Goal: Find specific page/section: Find specific page/section

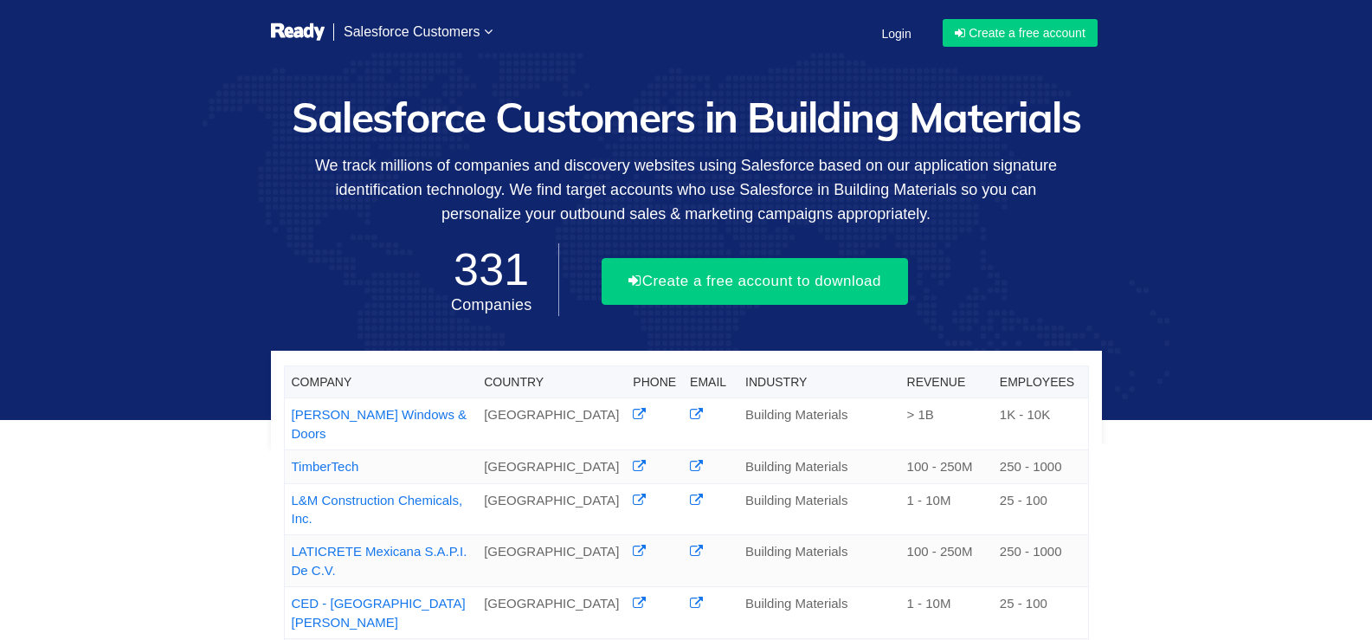
scroll to position [468, 0]
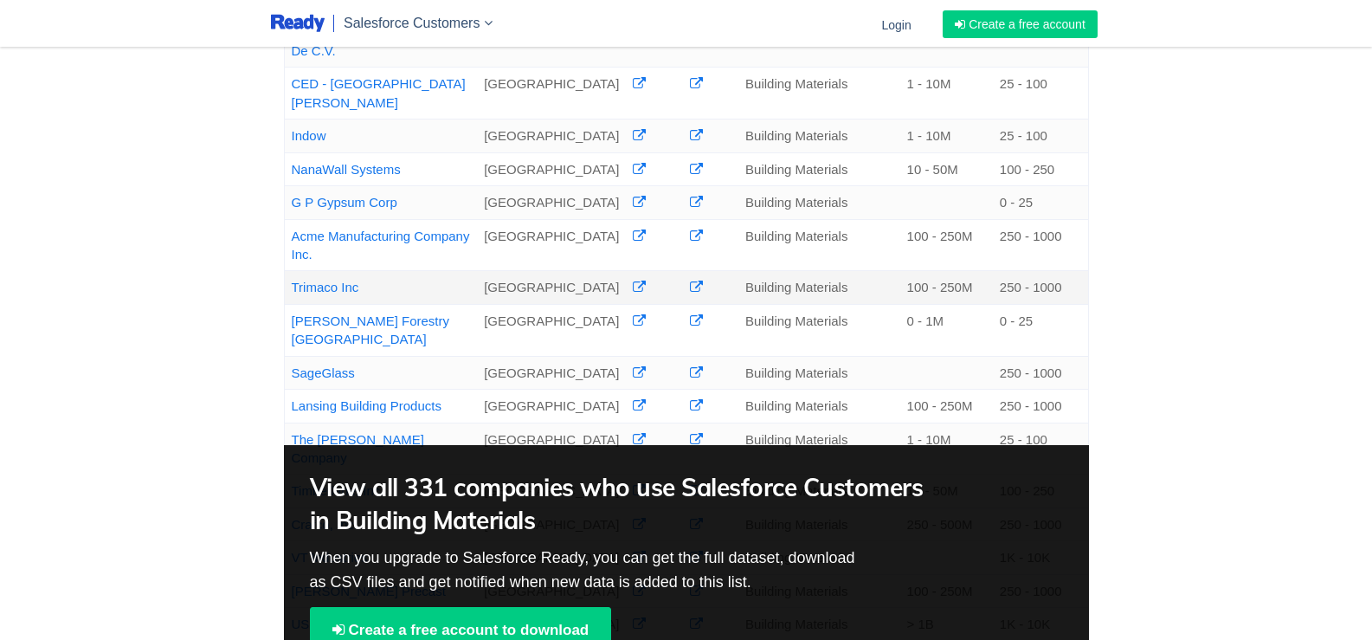
click at [332, 280] on link "Trimaco Inc" at bounding box center [326, 287] width 68 height 15
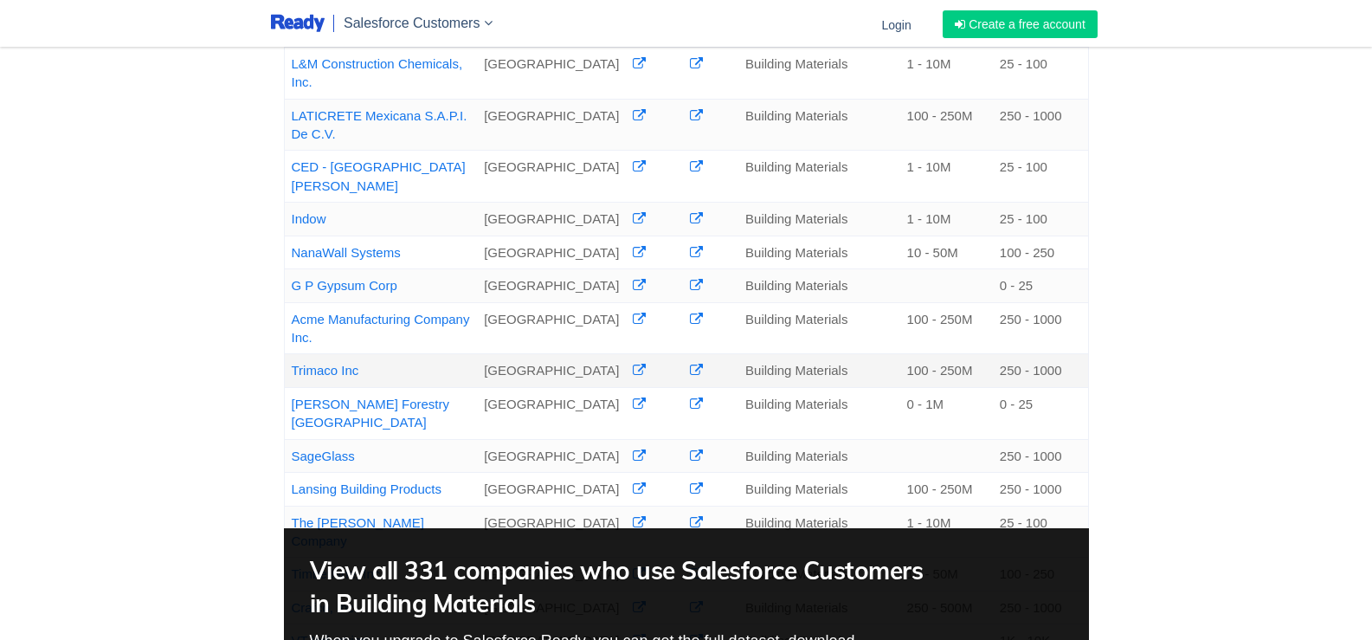
scroll to position [346, 0]
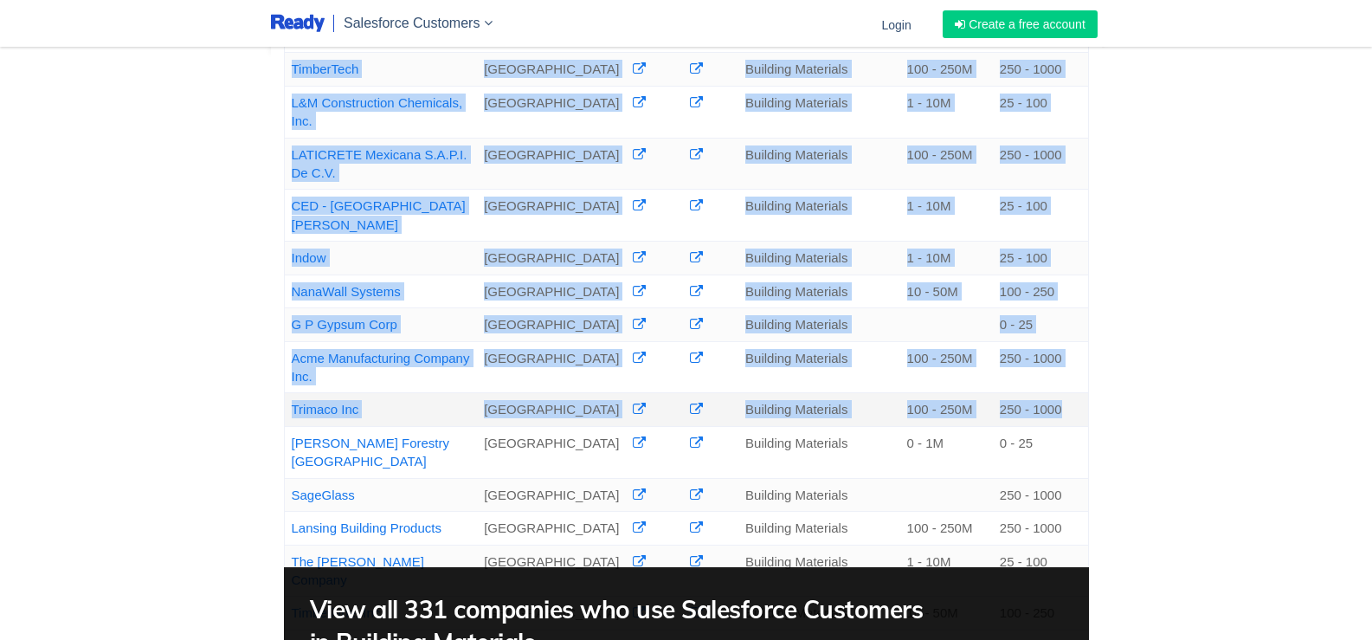
drag, startPoint x: 268, startPoint y: 390, endPoint x: 1086, endPoint y: 390, distance: 817.9
click at [1086, 390] on div "Company Country Phone Email Industry Revenue Employees [PERSON_NAME] Windows & …" at bounding box center [686, 438] width 857 height 831
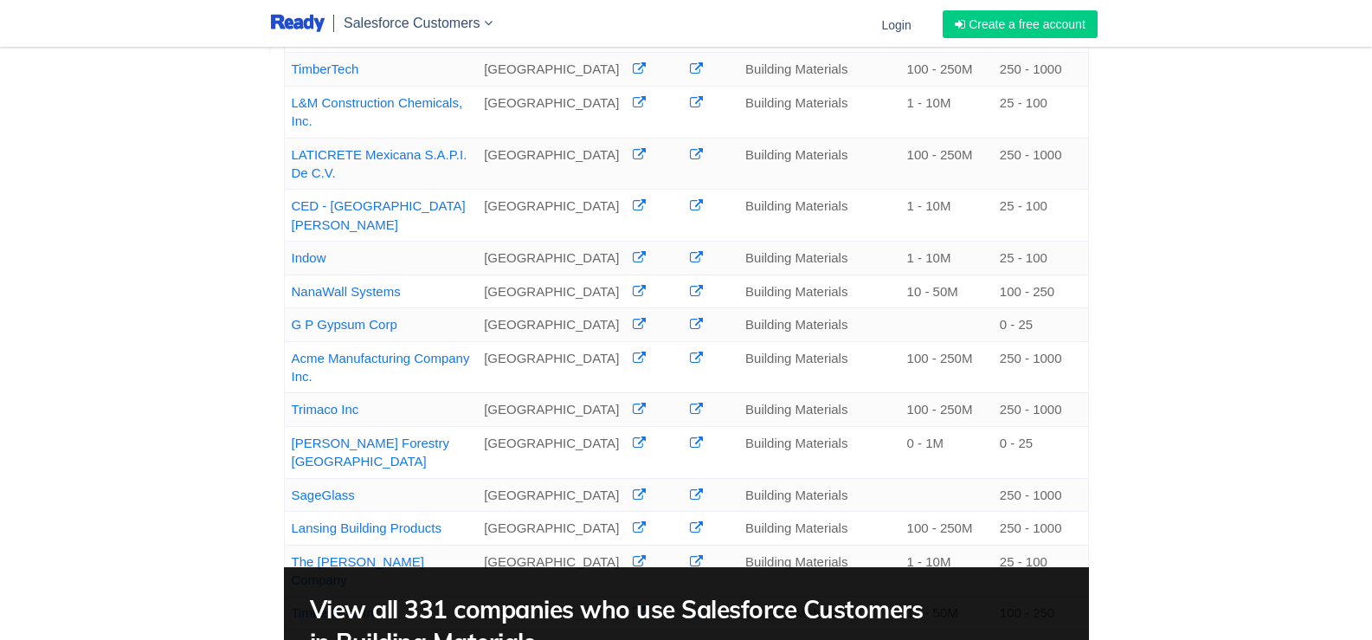
click at [242, 386] on div "Company Country Phone Email Industry Revenue Employees [PERSON_NAME] Windows & …" at bounding box center [686, 284] width 1372 height 1261
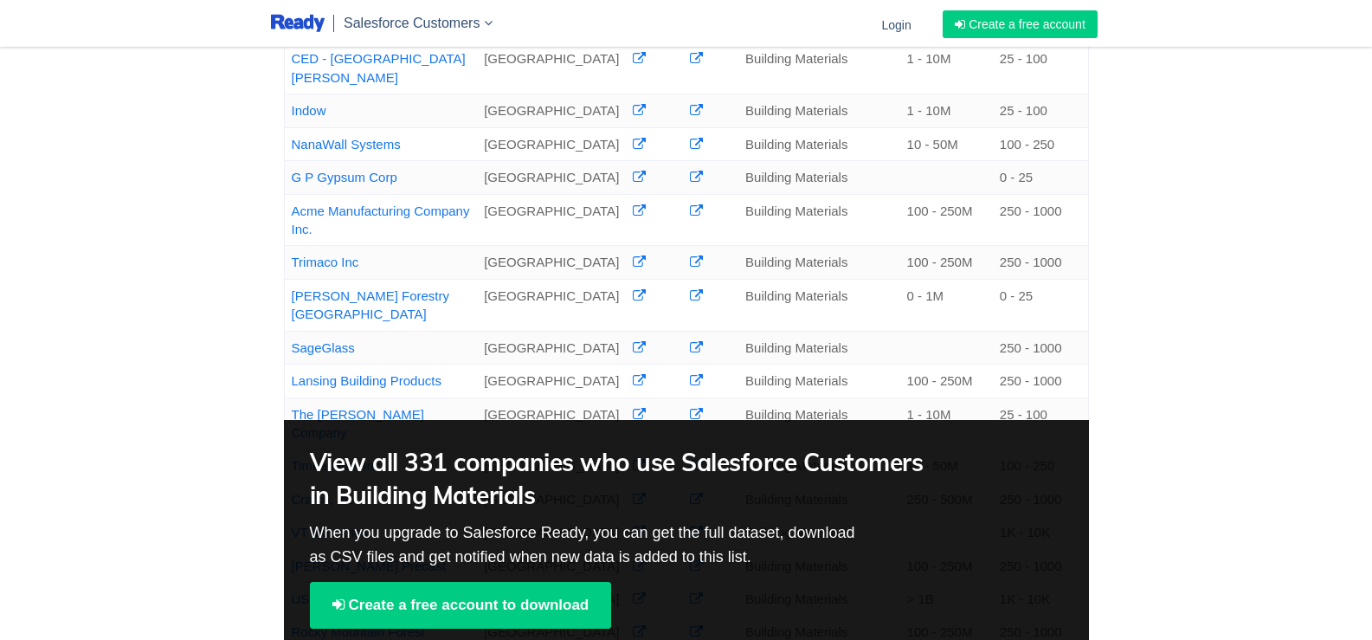
scroll to position [519, 0]
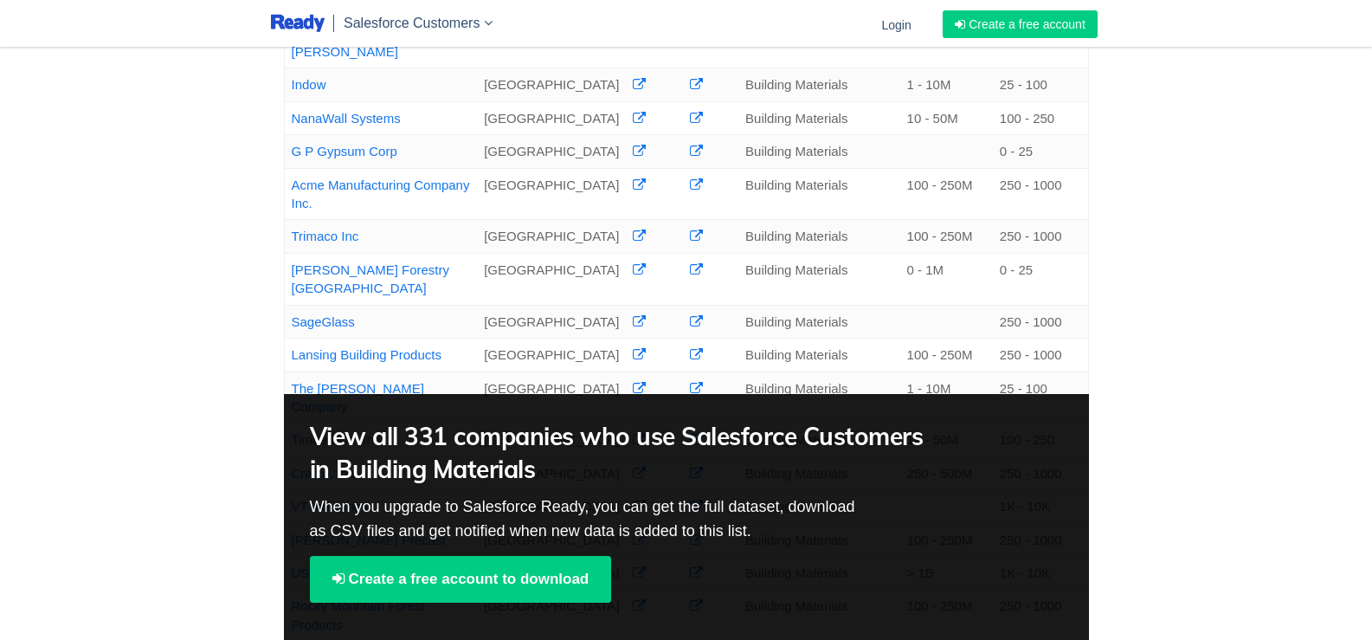
drag, startPoint x: 357, startPoint y: 215, endPoint x: 160, endPoint y: 224, distance: 197.6
click at [160, 224] on div "Company Country Phone Email Industry Revenue Employees [PERSON_NAME] Windows & …" at bounding box center [686, 111] width 1372 height 1261
click at [159, 224] on div "Company Country Phone Email Industry Revenue Employees [PERSON_NAME] Windows & …" at bounding box center [686, 111] width 1372 height 1261
drag, startPoint x: 366, startPoint y: 216, endPoint x: 291, endPoint y: 216, distance: 75.3
click at [291, 220] on td "Trimaco Inc" at bounding box center [380, 236] width 193 height 33
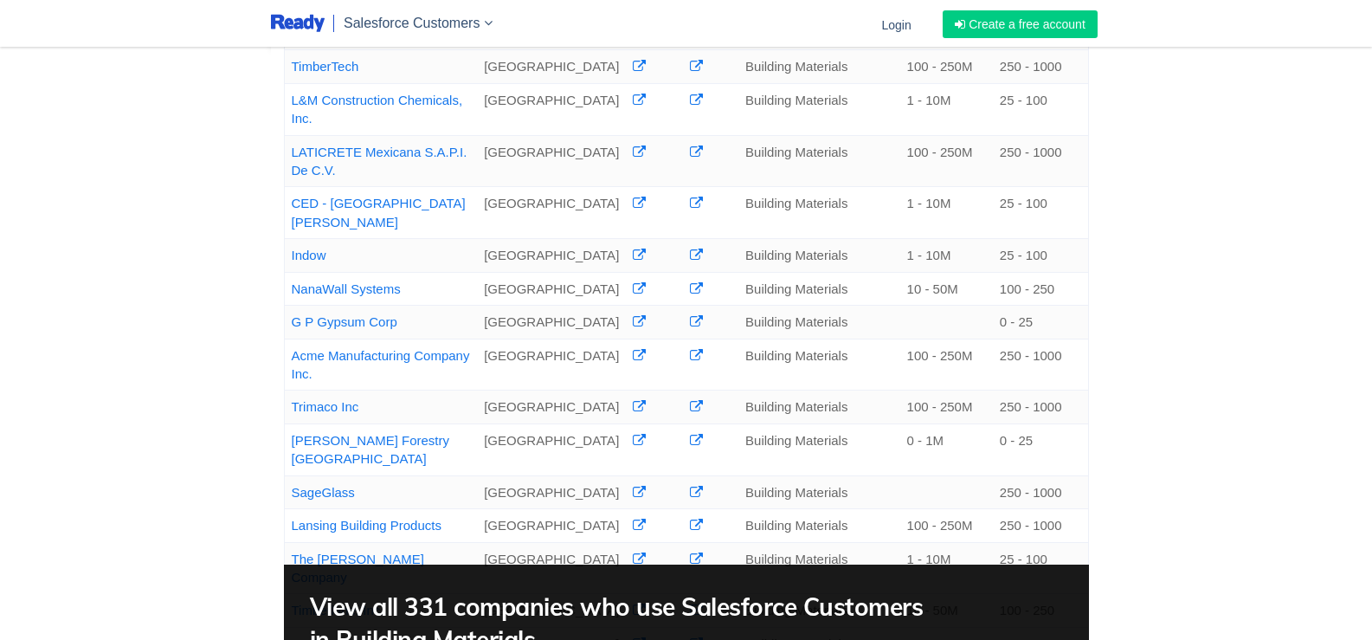
scroll to position [346, 0]
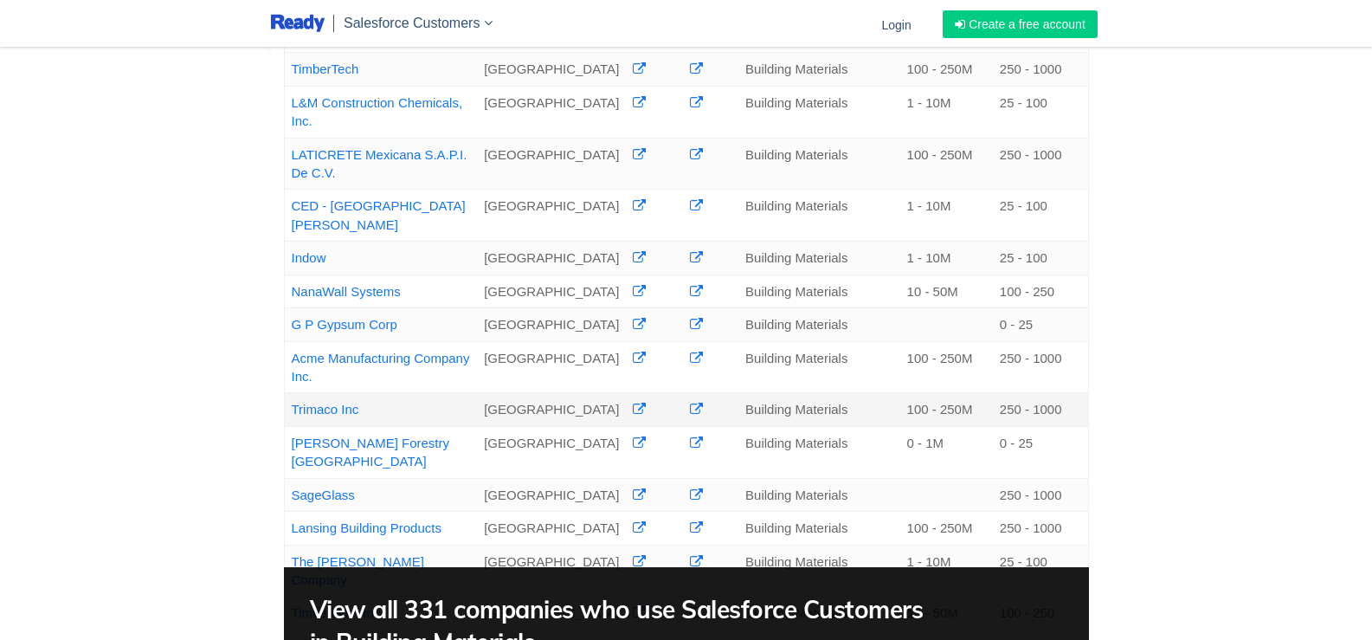
click at [310, 402] on link "Trimaco Inc" at bounding box center [326, 409] width 68 height 15
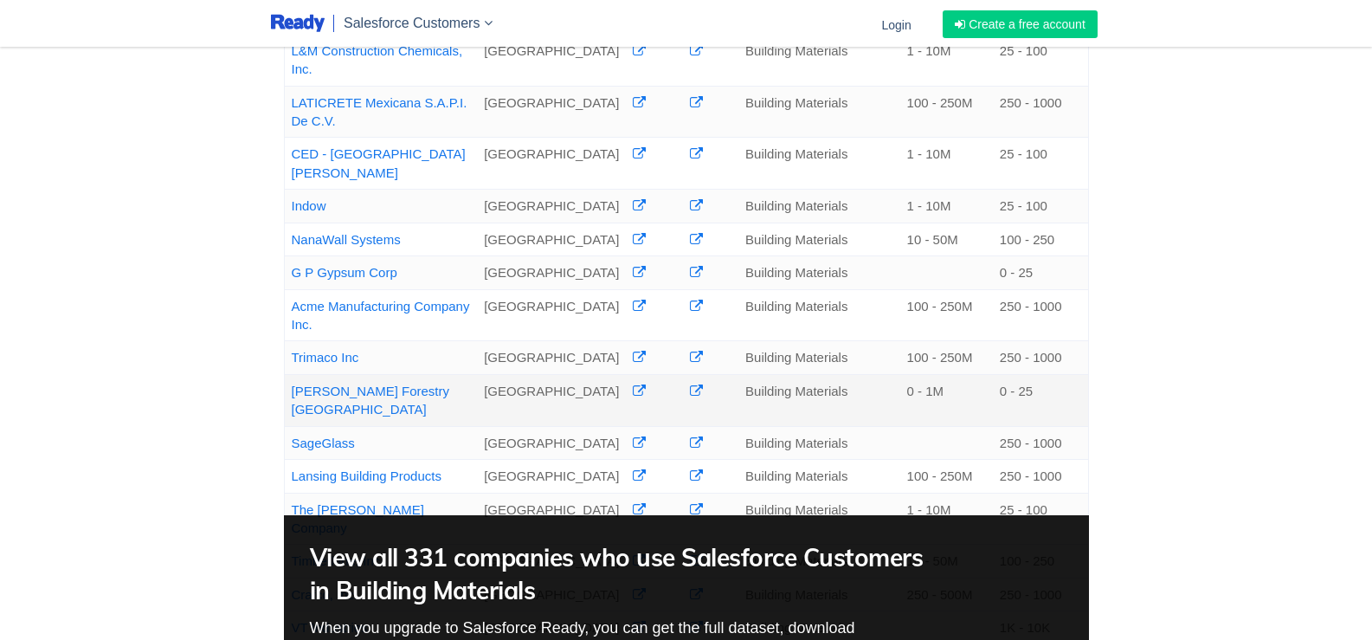
scroll to position [433, 0]
